Goal: Obtain resource: Download file/media

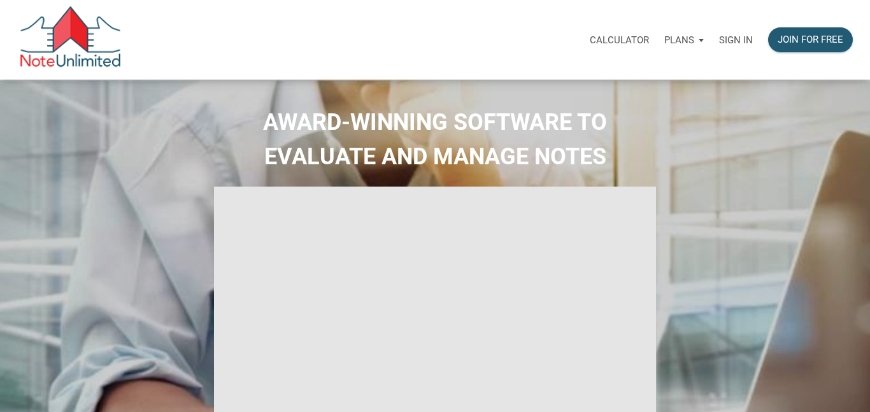
type input "Introduction to new features"
select select
click at [730, 39] on p "Sign in" at bounding box center [736, 39] width 34 height 11
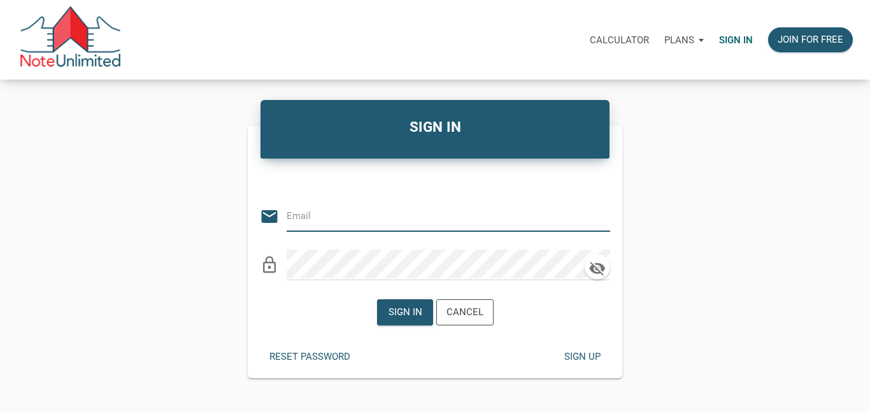
type input "[EMAIL_ADDRESS][DOMAIN_NAME]"
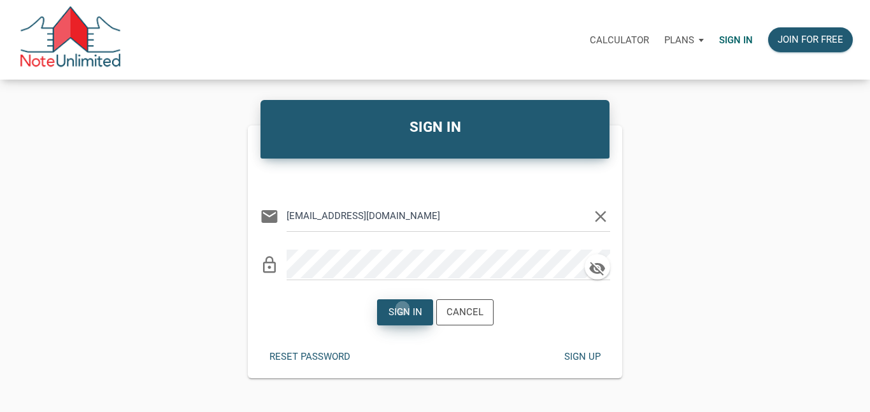
click at [402, 308] on div "Sign in" at bounding box center [405, 312] width 34 height 15
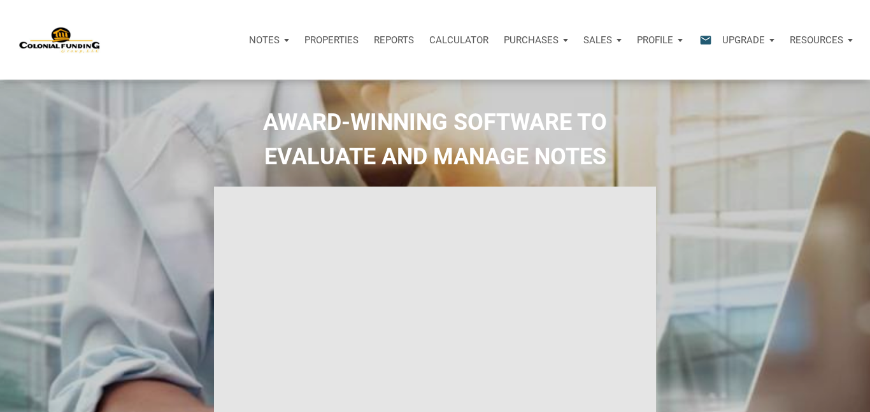
type input "Introduction to new features"
select select
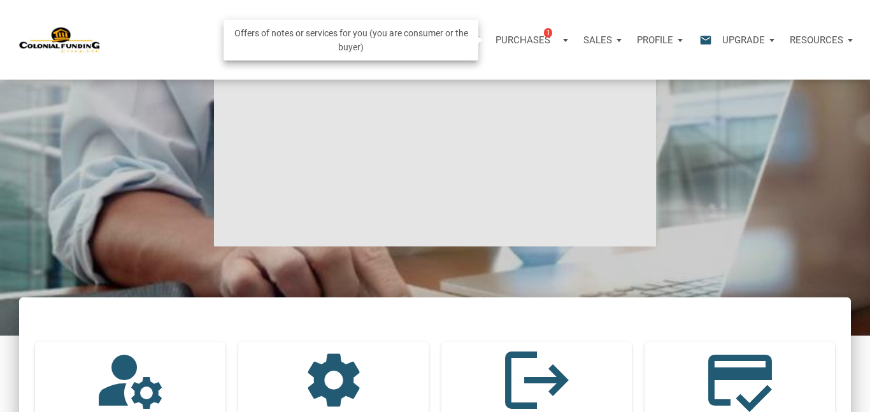
click at [537, 40] on p "Purchases" at bounding box center [522, 39] width 55 height 11
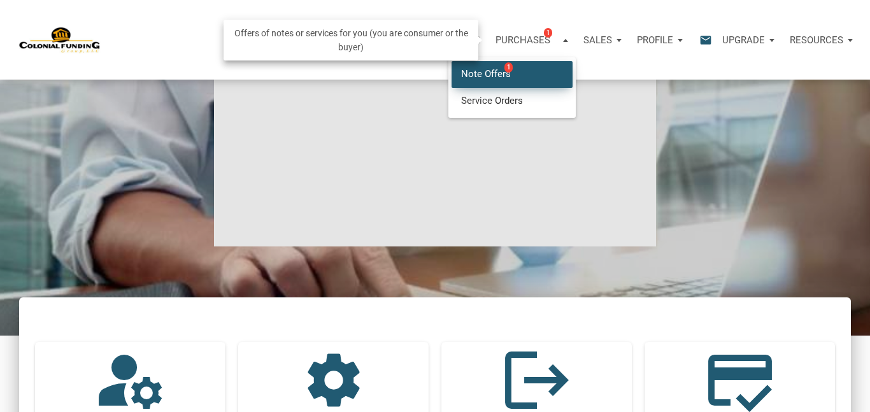
click at [467, 76] on link "Note Offers 1" at bounding box center [511, 74] width 121 height 26
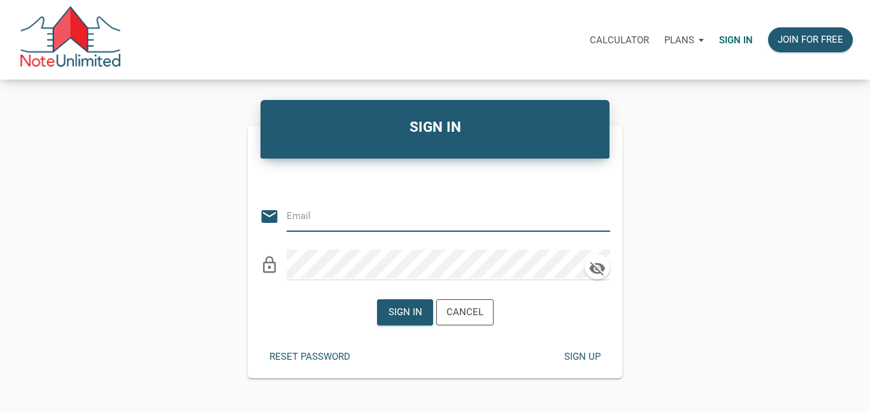
type input "[EMAIL_ADDRESS][DOMAIN_NAME]"
click at [403, 314] on div "Sign in" at bounding box center [405, 312] width 34 height 15
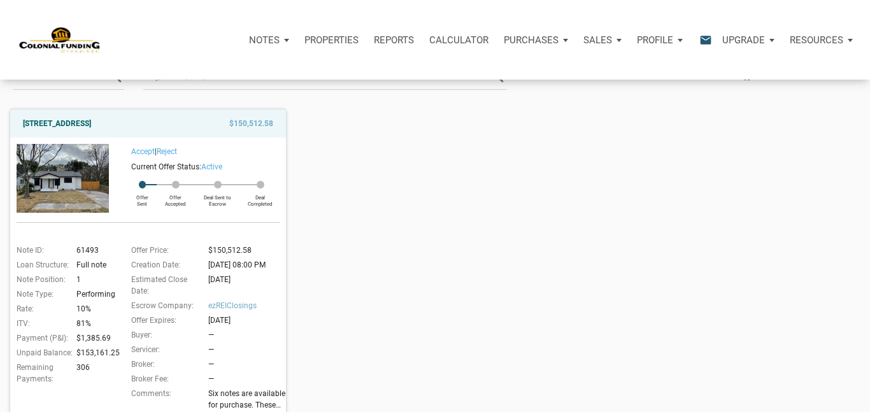
scroll to position [109, 0]
click at [81, 175] on img at bounding box center [63, 177] width 92 height 69
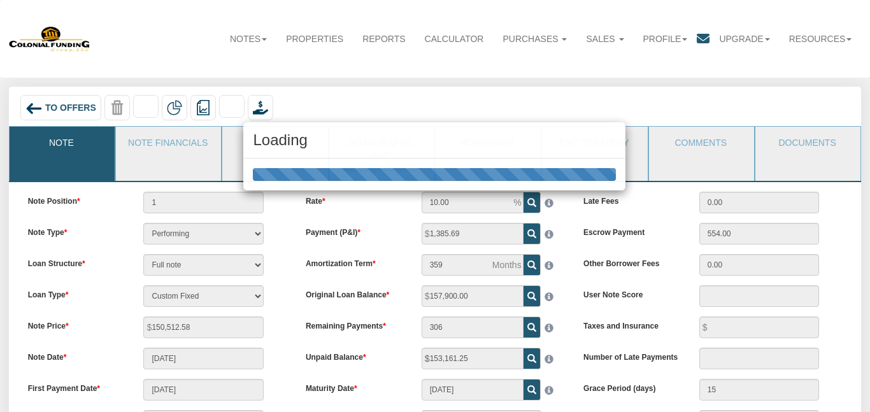
scroll to position [43, 0]
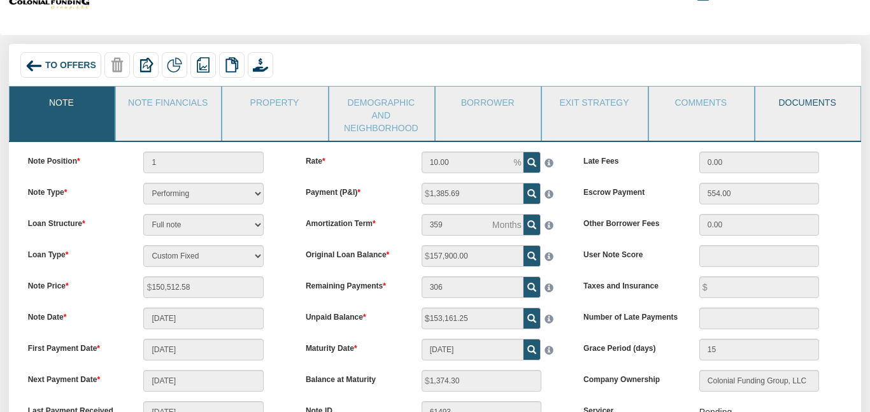
click at [771, 97] on link "Documents" at bounding box center [807, 103] width 104 height 32
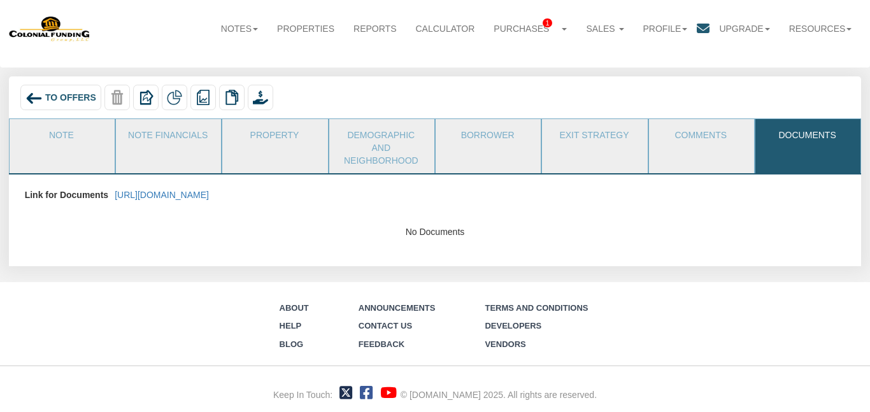
scroll to position [22, 0]
click at [209, 190] on link "https://colonialfundinggroup.sharepoint.com/:f:/s/operationsteam/Eg5p2f-ec6BFi1…" at bounding box center [162, 195] width 94 height 10
